Goal: Information Seeking & Learning: Learn about a topic

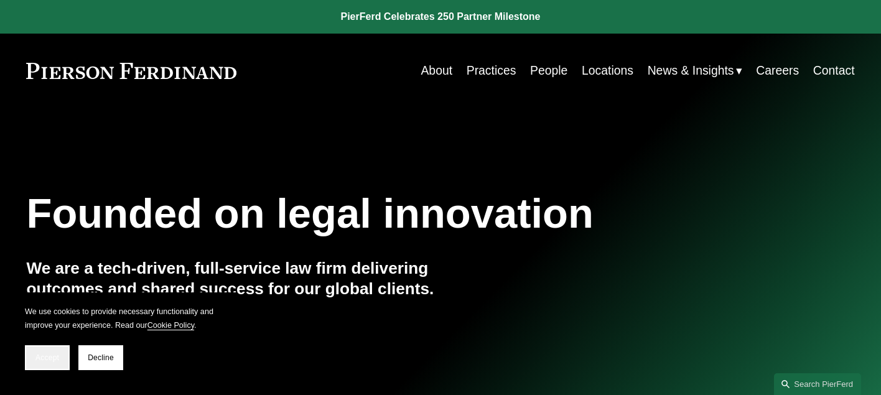
click at [39, 360] on span "Accept" at bounding box center [47, 357] width 24 height 9
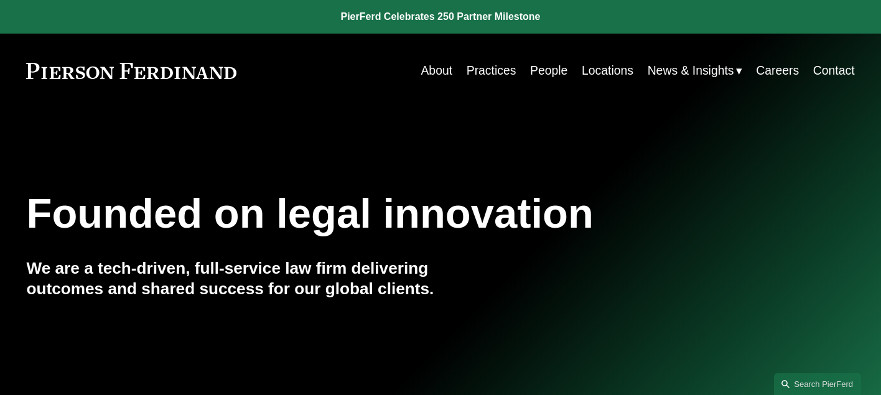
click at [438, 76] on link "About" at bounding box center [436, 70] width 32 height 24
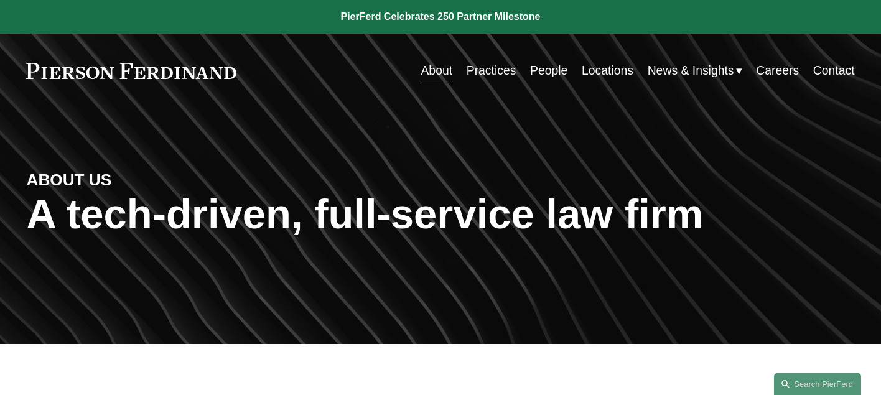
click at [832, 74] on link "Contact" at bounding box center [834, 70] width 42 height 24
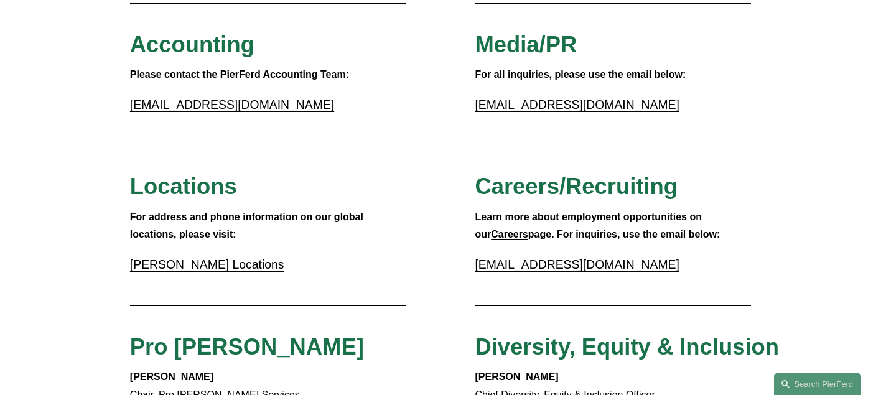
scroll to position [282, 0]
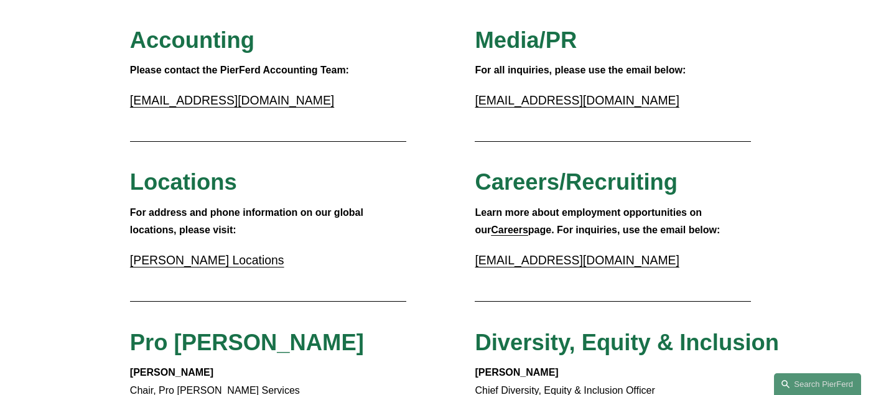
click at [234, 256] on link "Pierson Ferdinand Locations" at bounding box center [207, 260] width 154 height 14
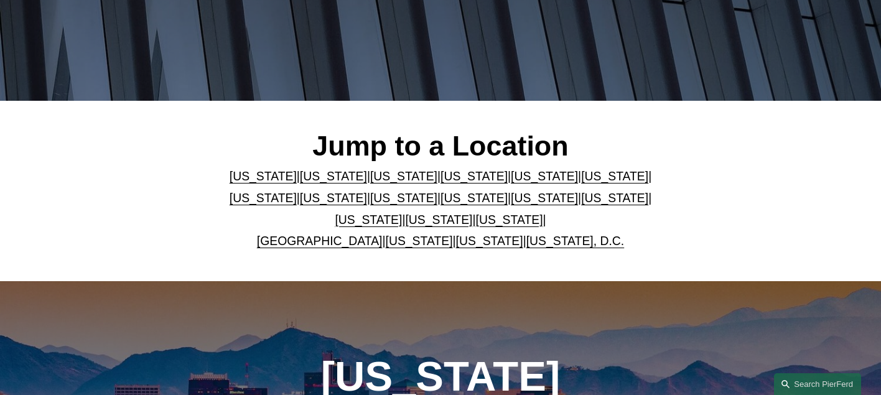
scroll to position [245, 0]
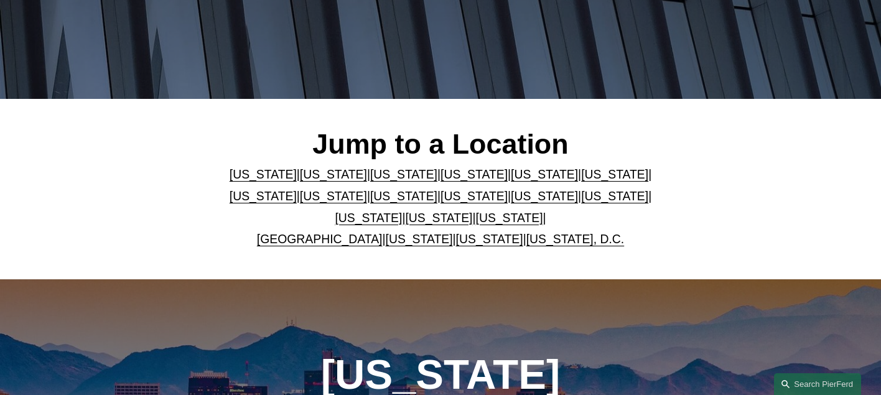
click at [581, 172] on link "Georgia" at bounding box center [614, 174] width 67 height 14
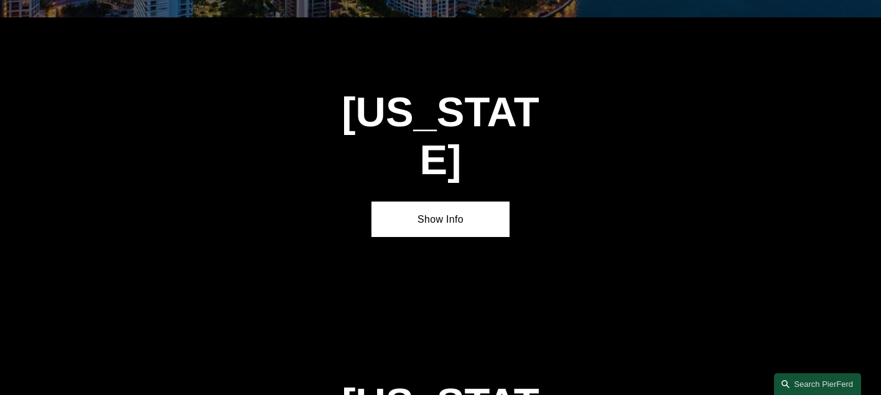
scroll to position [1770, 0]
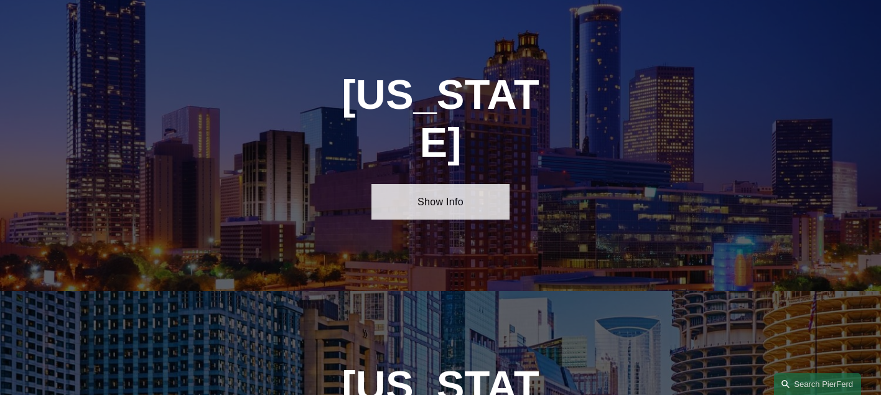
click at [479, 184] on link "Show Info" at bounding box center [440, 201] width 138 height 35
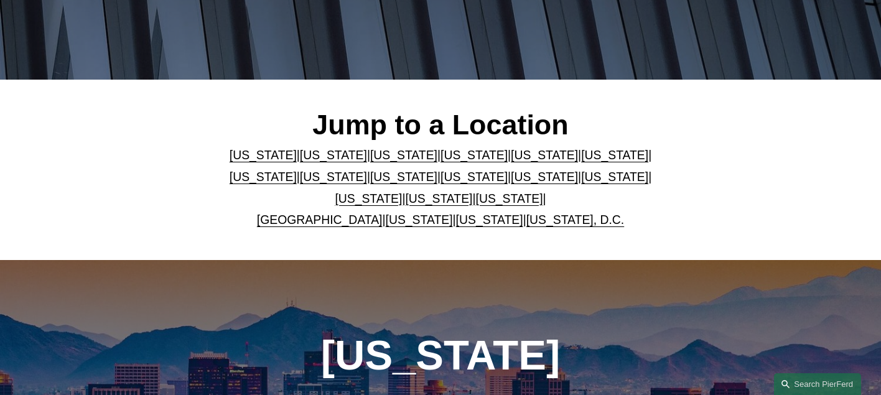
scroll to position [0, 0]
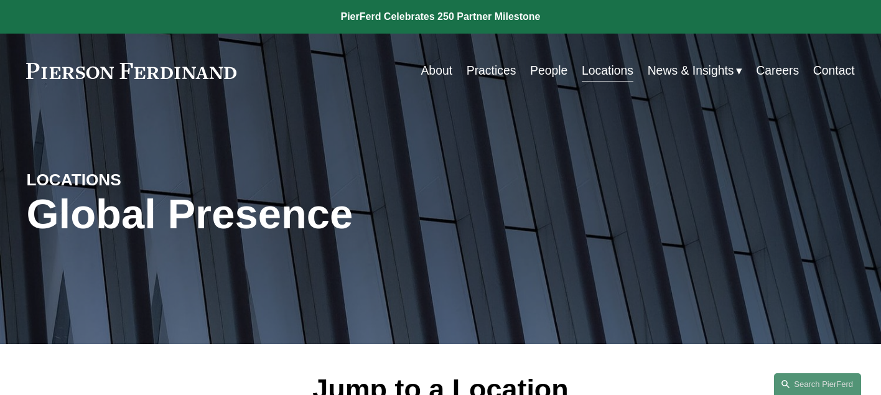
click at [548, 67] on link "People" at bounding box center [548, 70] width 37 height 24
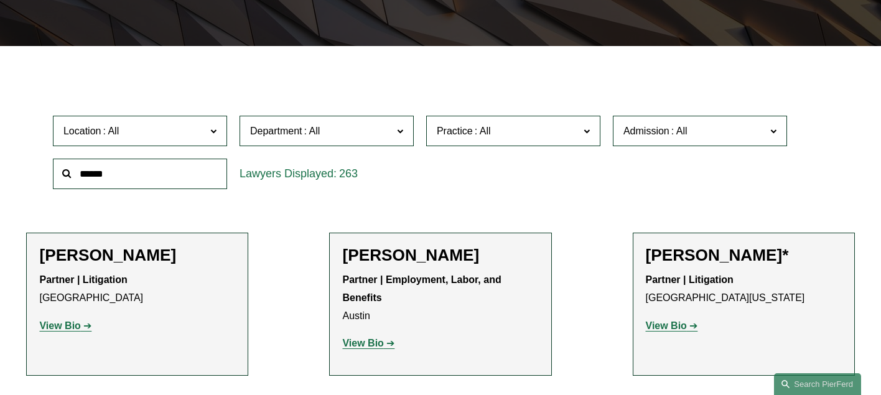
scroll to position [299, 0]
click at [403, 130] on label "Department" at bounding box center [326, 130] width 174 height 30
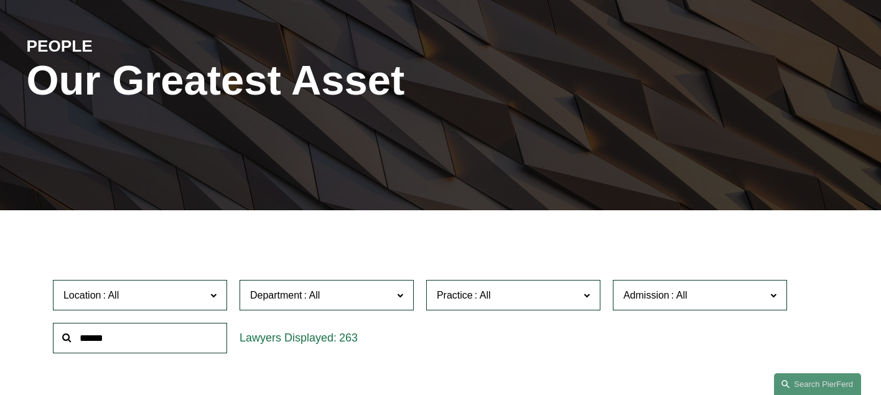
scroll to position [135, 0]
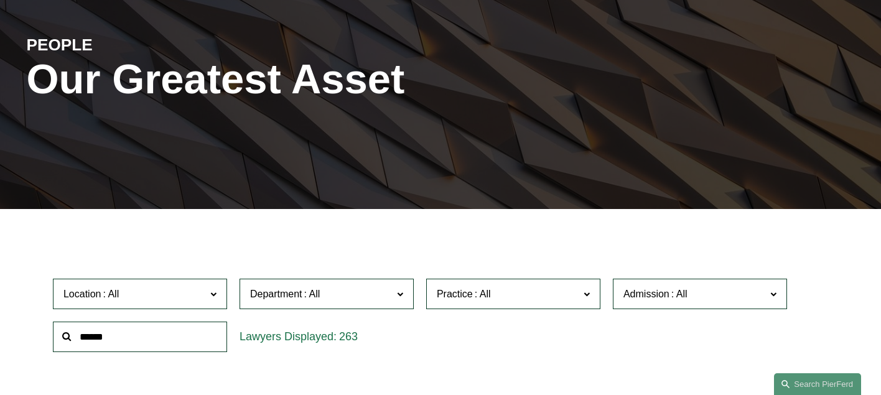
click at [112, 333] on input "text" at bounding box center [140, 337] width 174 height 30
type input "******"
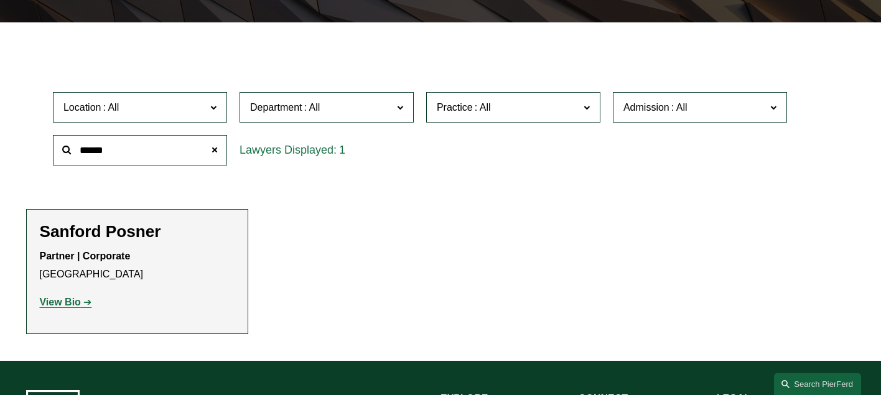
scroll to position [328, 0]
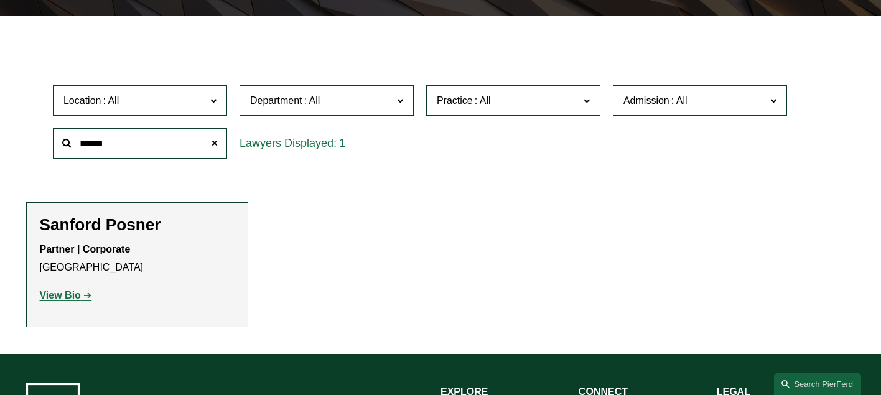
click at [78, 295] on strong "View Bio" at bounding box center [59, 295] width 41 height 11
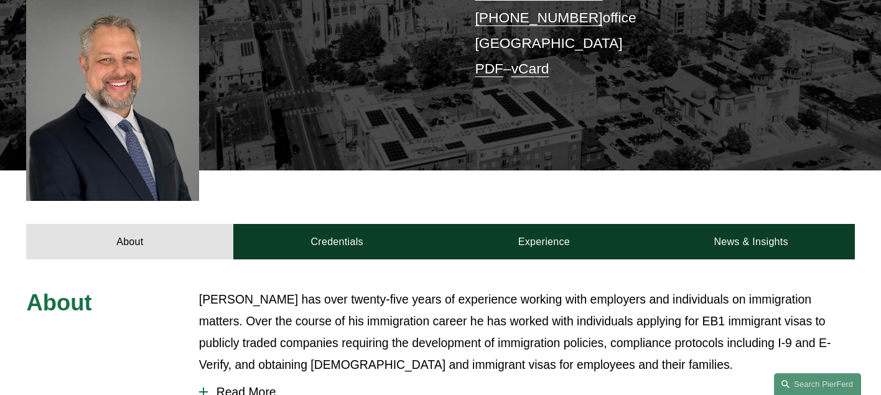
scroll to position [326, 0]
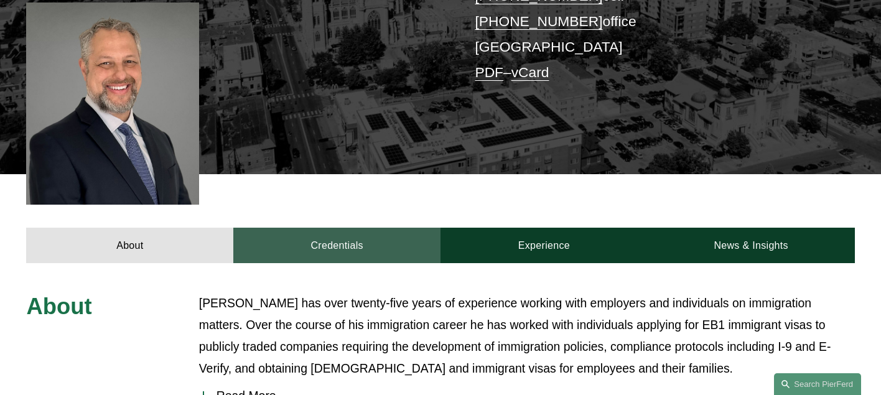
click at [347, 228] on link "Credentials" at bounding box center [336, 245] width 207 height 35
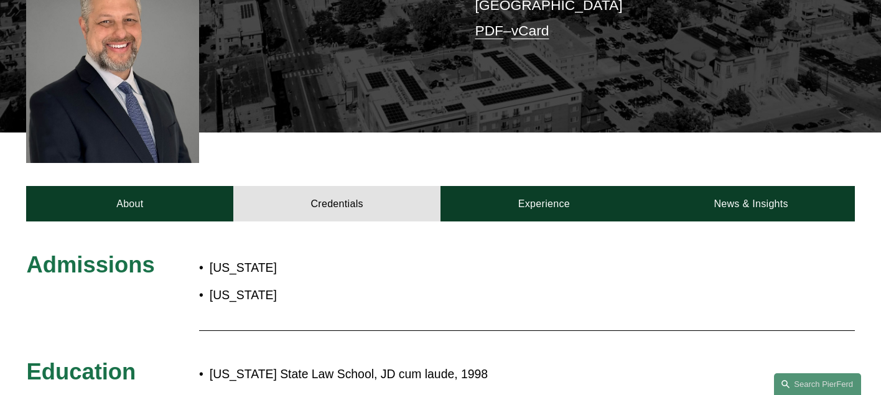
scroll to position [361, 0]
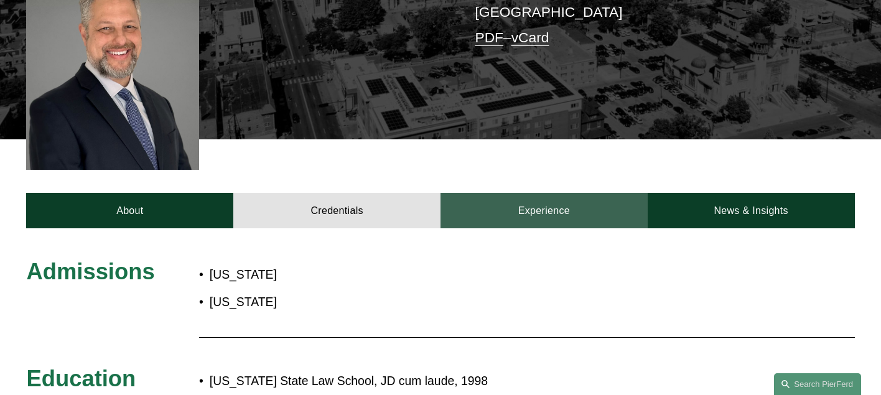
click at [557, 193] on link "Experience" at bounding box center [543, 210] width 207 height 35
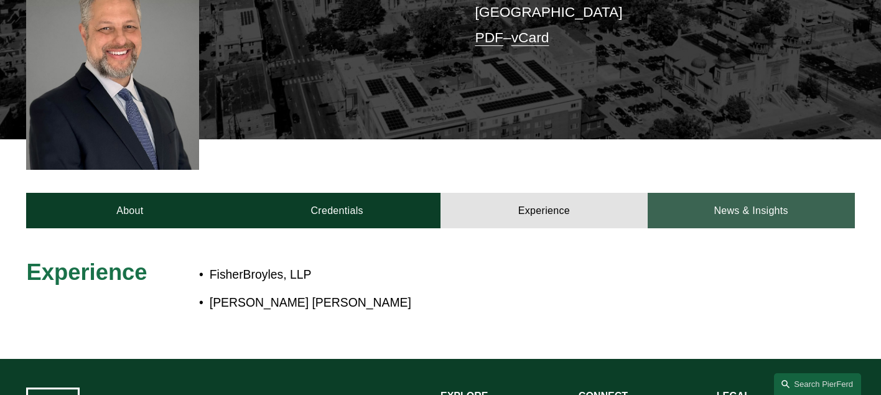
click at [746, 193] on link "News & Insights" at bounding box center [750, 210] width 207 height 35
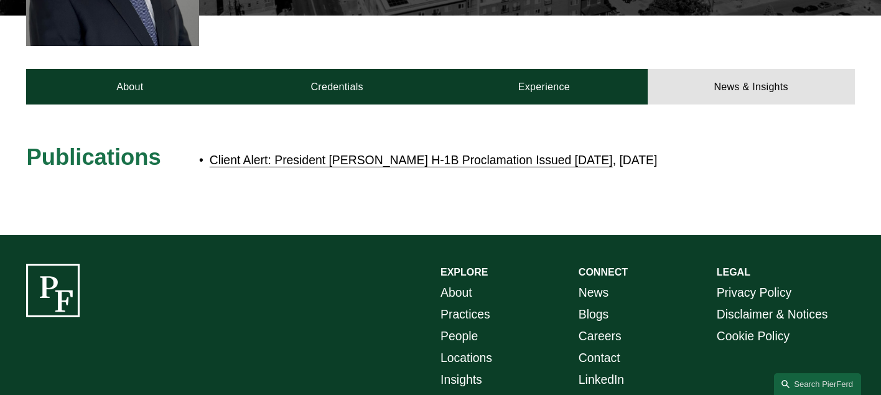
scroll to position [486, 0]
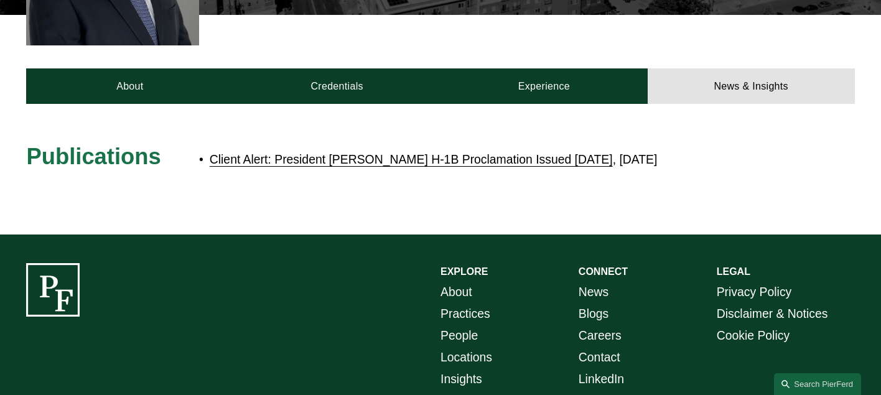
click at [554, 152] on link "Client Alert: President Trump’s H-1B Proclamation Issued Friday, September 19, …" at bounding box center [411, 159] width 403 height 14
